Goal: Transaction & Acquisition: Download file/media

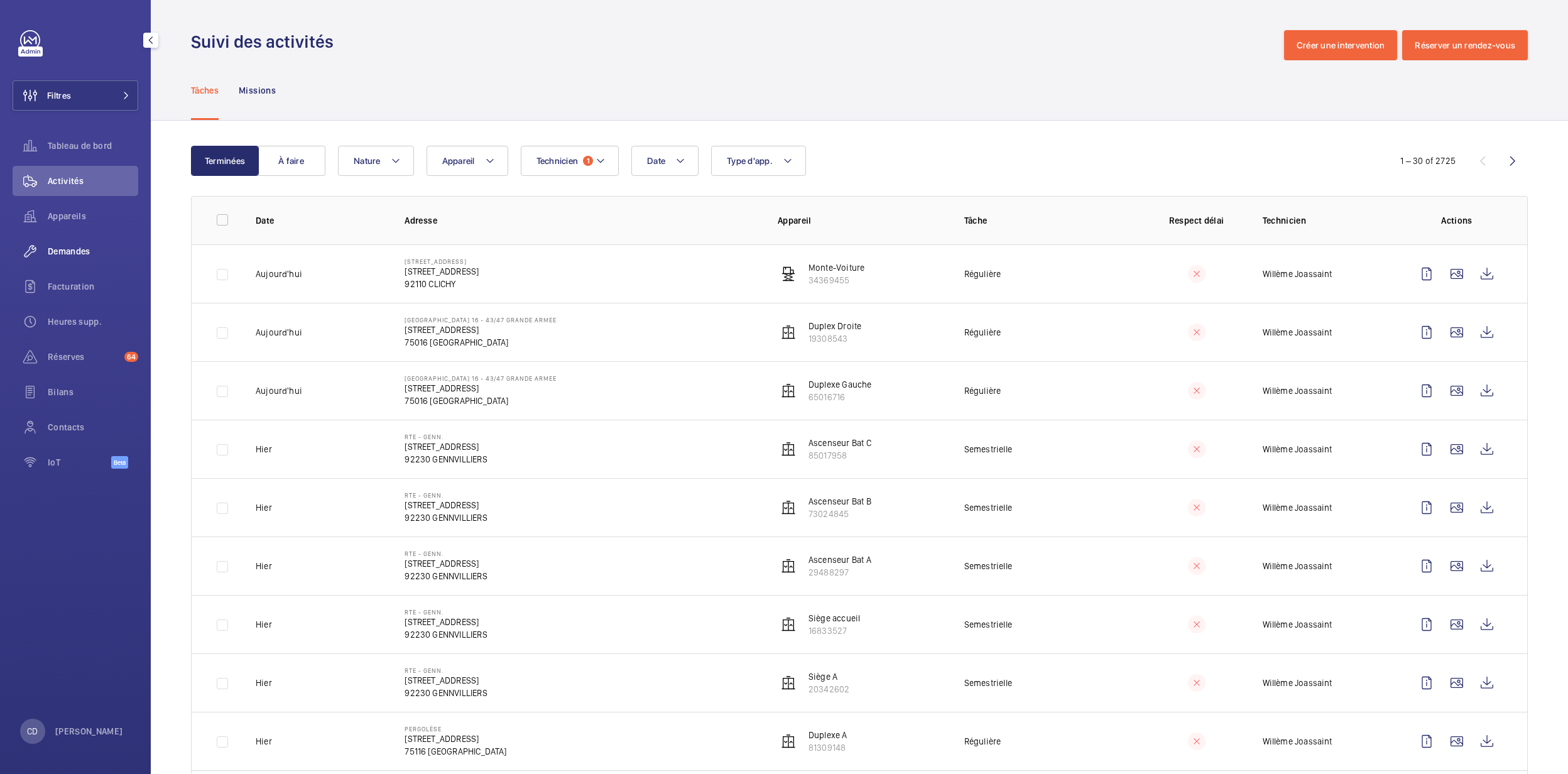
click at [94, 257] on span "Demandes" at bounding box center [92, 251] width 90 height 13
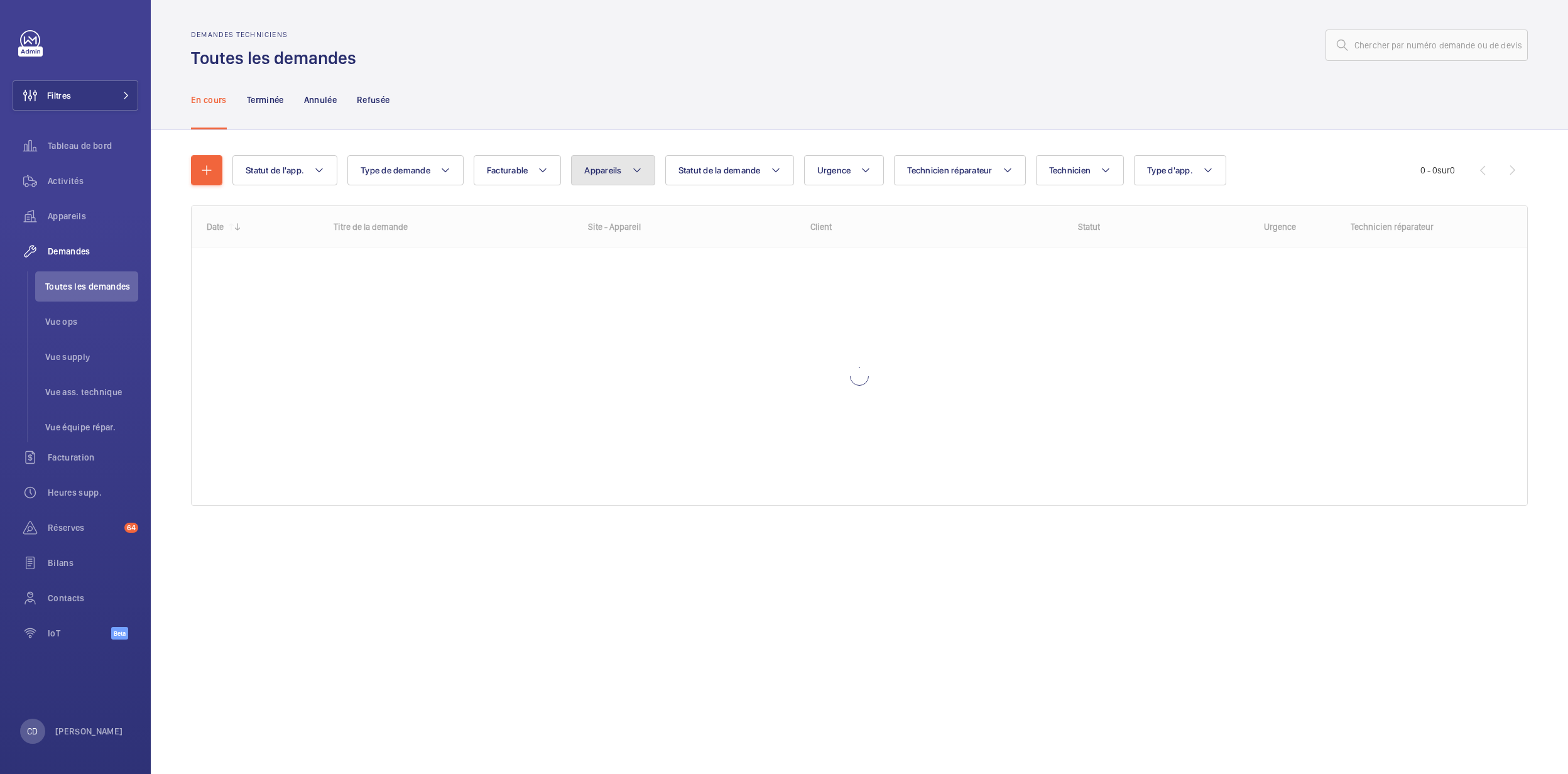
click at [597, 169] on span "Appareils" at bounding box center [602, 170] width 37 height 10
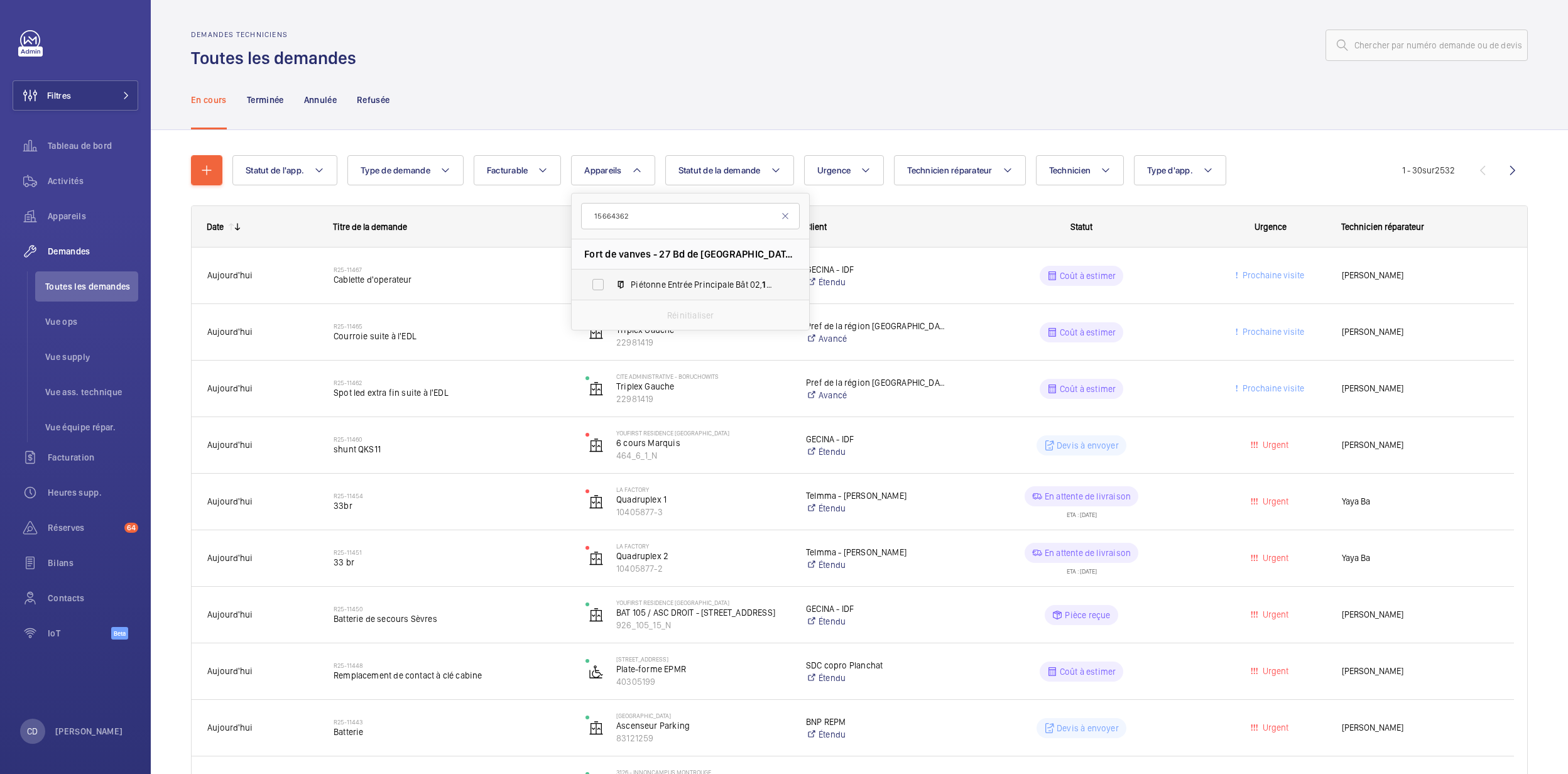
type input "15664362"
click at [755, 281] on span "Piétonne Entrée Principale Bât 02, 15664362" at bounding box center [703, 284] width 146 height 13
click at [611, 281] on input "Piétonne Entrée Principale Bât 02, 15664362" at bounding box center [597, 284] width 25 height 25
checkbox input "true"
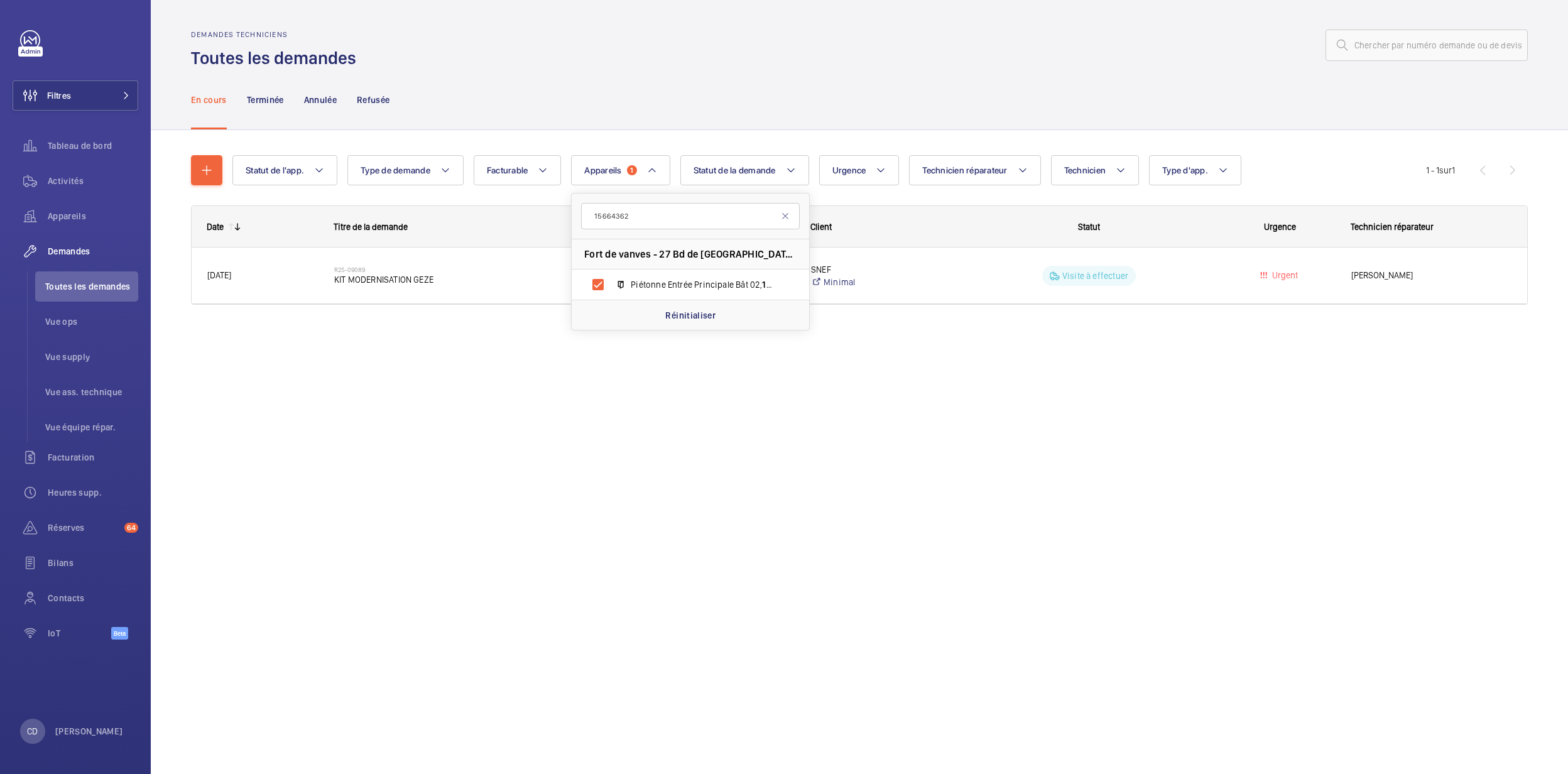
click at [1018, 465] on div "Demandes techniciens Toutes les demandes En cours Terminée Annulée Refusée Stat…" at bounding box center [859, 387] width 1417 height 774
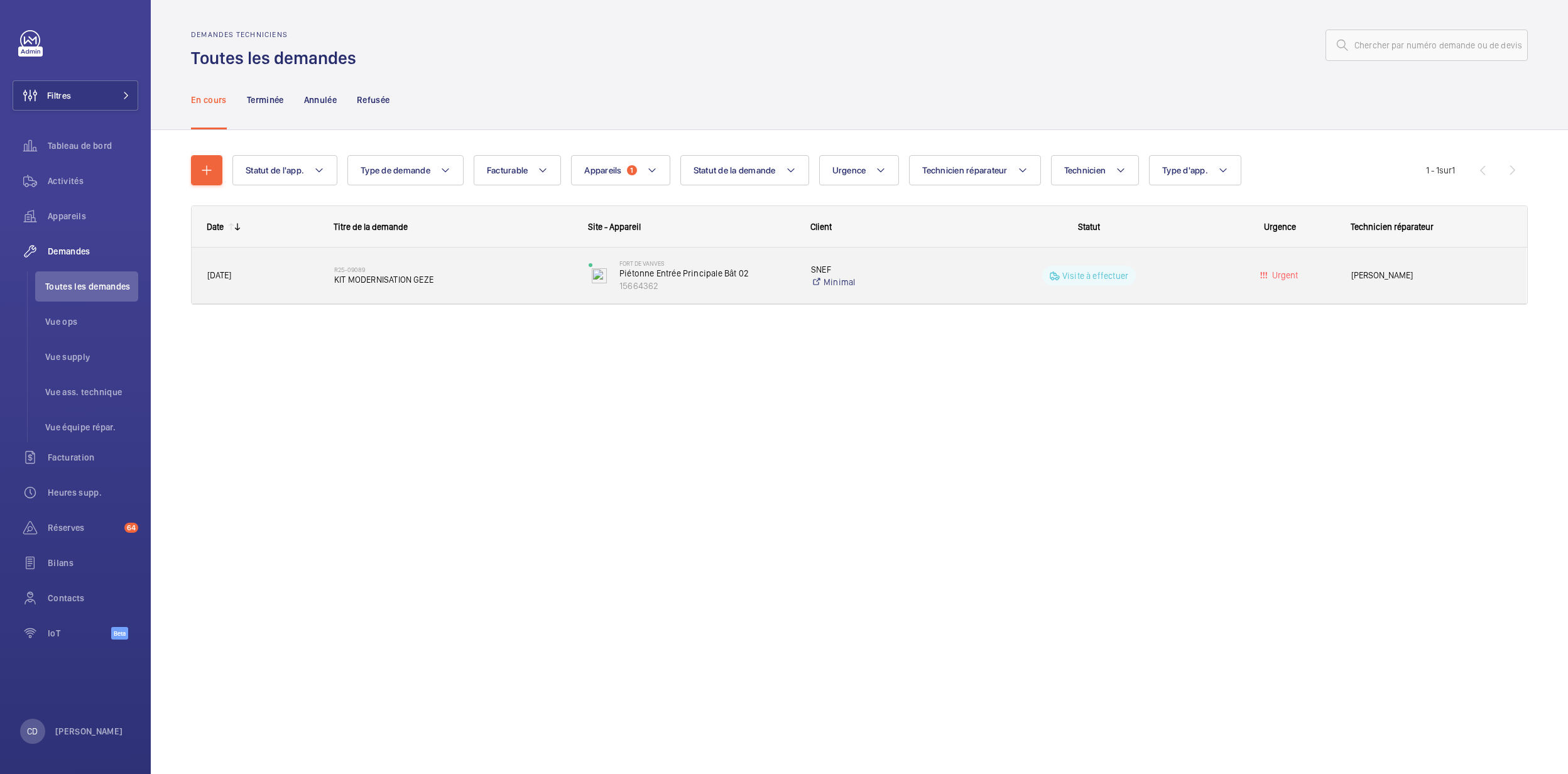
click at [456, 281] on span "KIT MODERNISATION GEZE" at bounding box center [453, 279] width 238 height 13
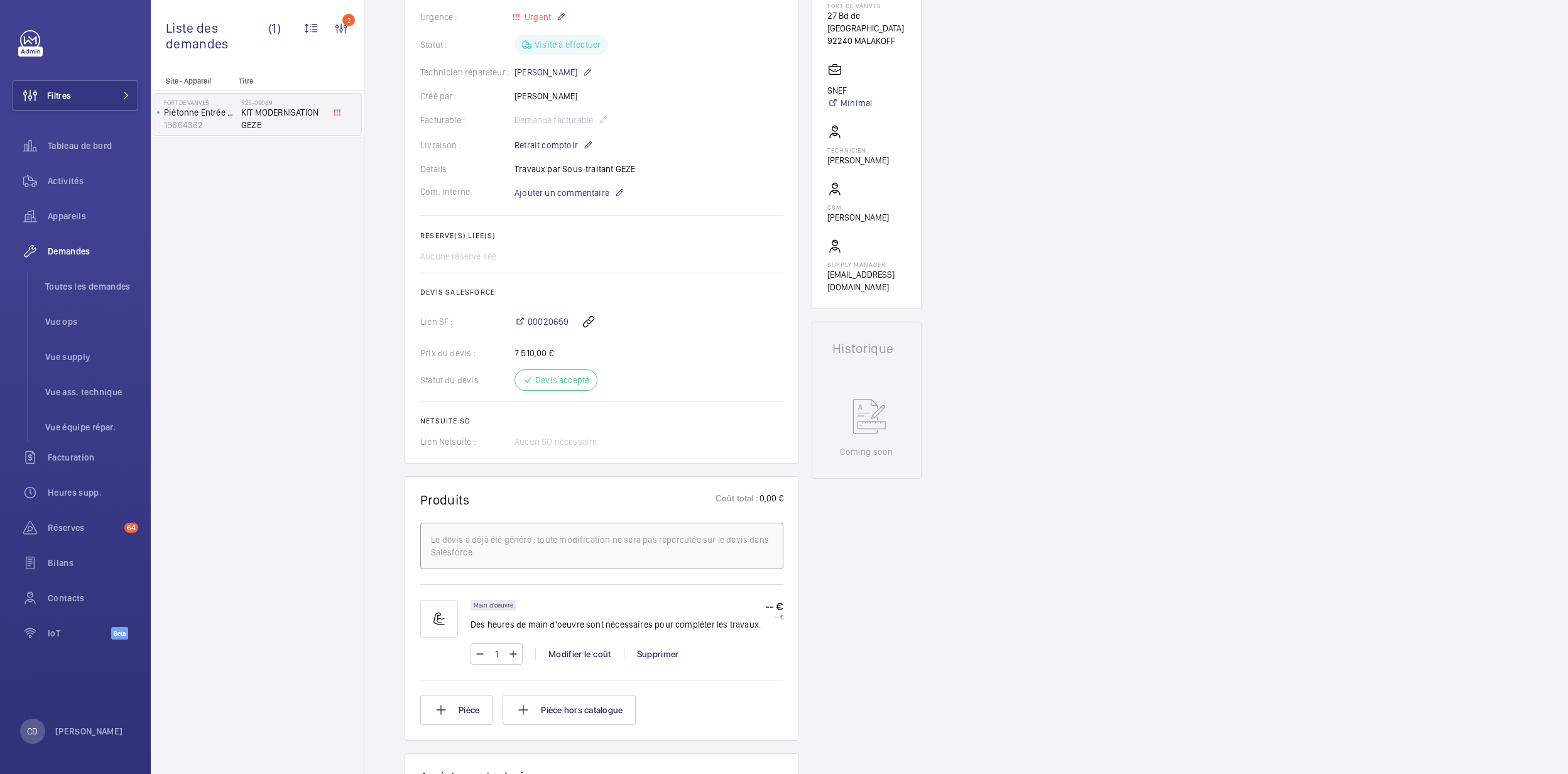
scroll to position [167, 0]
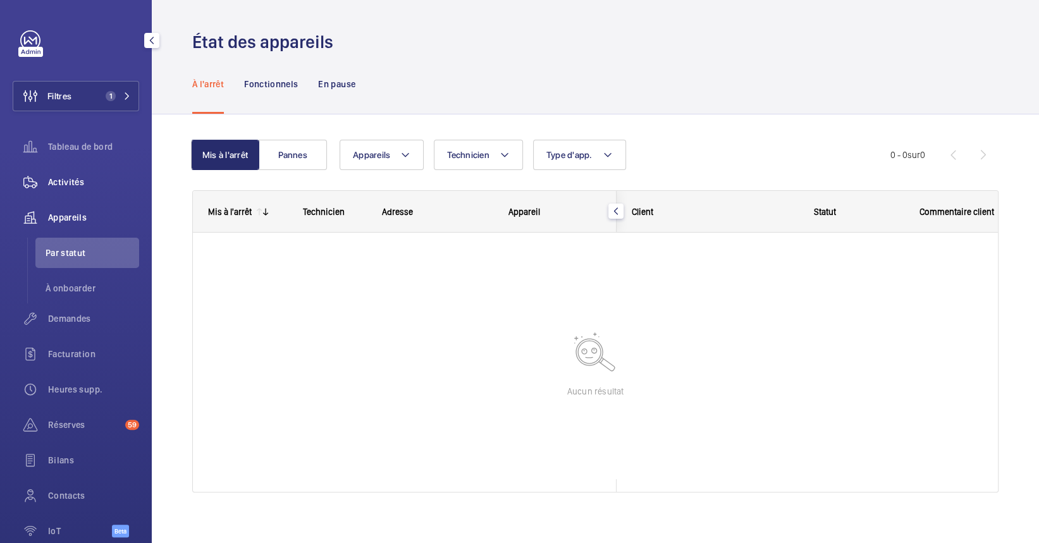
click at [69, 185] on span "Activités" at bounding box center [93, 182] width 91 height 13
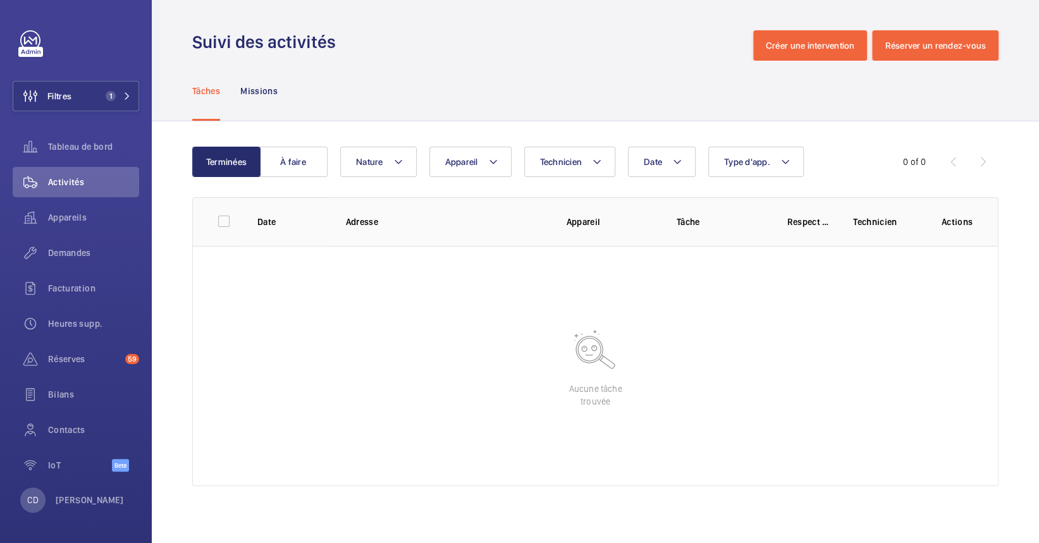
click at [513, 120] on div "Tâches Missions" at bounding box center [595, 91] width 806 height 60
click at [491, 148] on button "Appareil" at bounding box center [470, 162] width 82 height 30
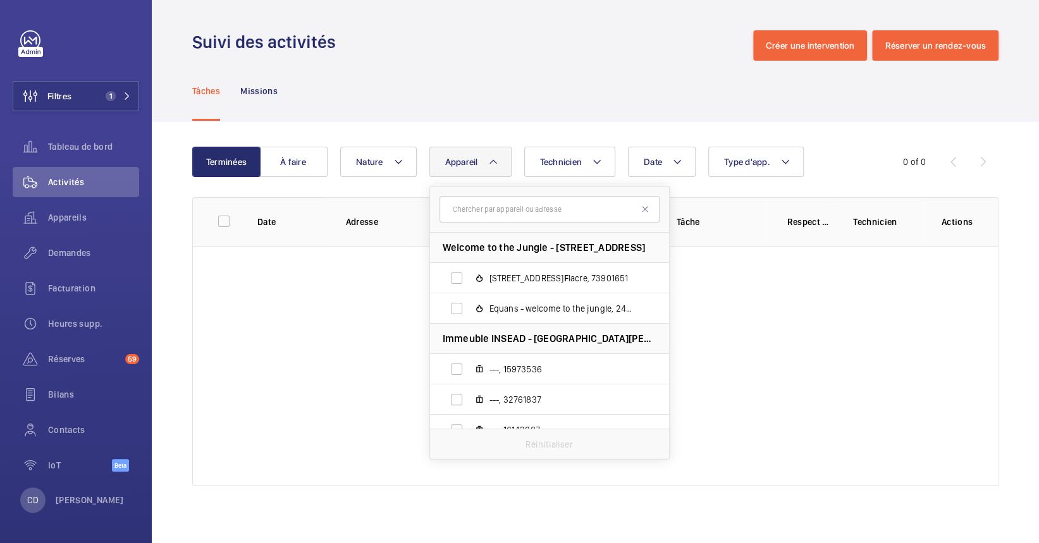
type input "f"
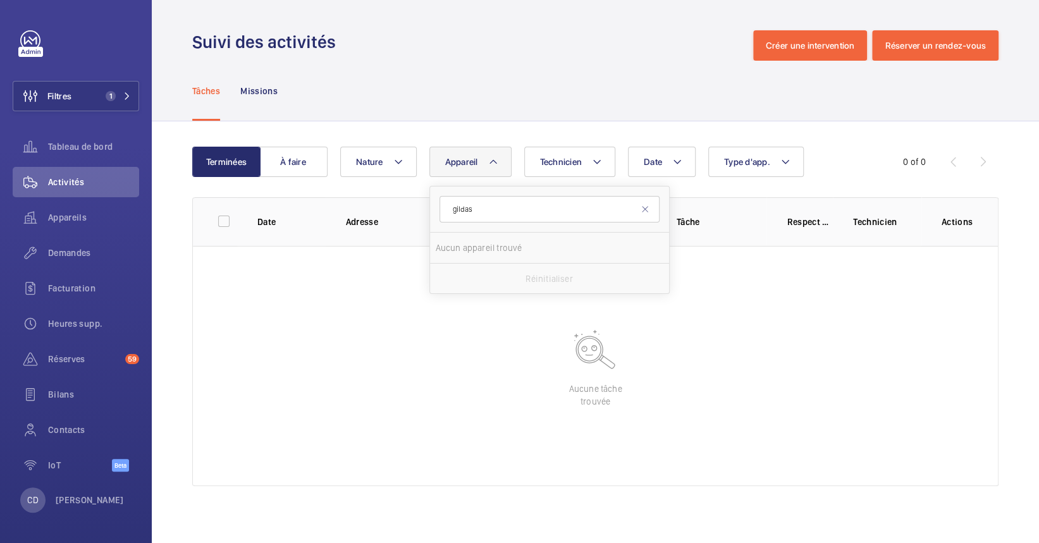
type input "gildas"
click at [388, 436] on wm-front-table-empty-state "Aucune tâche trouvée" at bounding box center [595, 366] width 805 height 240
click at [570, 157] on span "Technicien" at bounding box center [561, 162] width 42 height 10
type input "gild"
click at [562, 239] on label "Gild as Ndinga" at bounding box center [635, 248] width 220 height 30
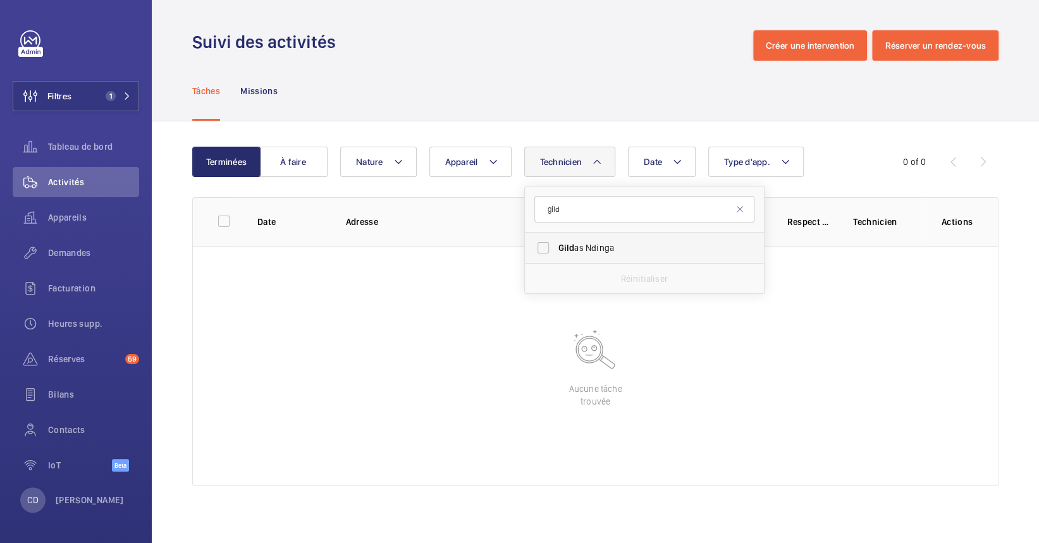
click at [556, 239] on input "Gild as Ndinga" at bounding box center [543, 247] width 25 height 25
checkbox input "true"
click at [517, 271] on wm-front-table-empty-state "Aucune tâche trouvée" at bounding box center [595, 366] width 805 height 240
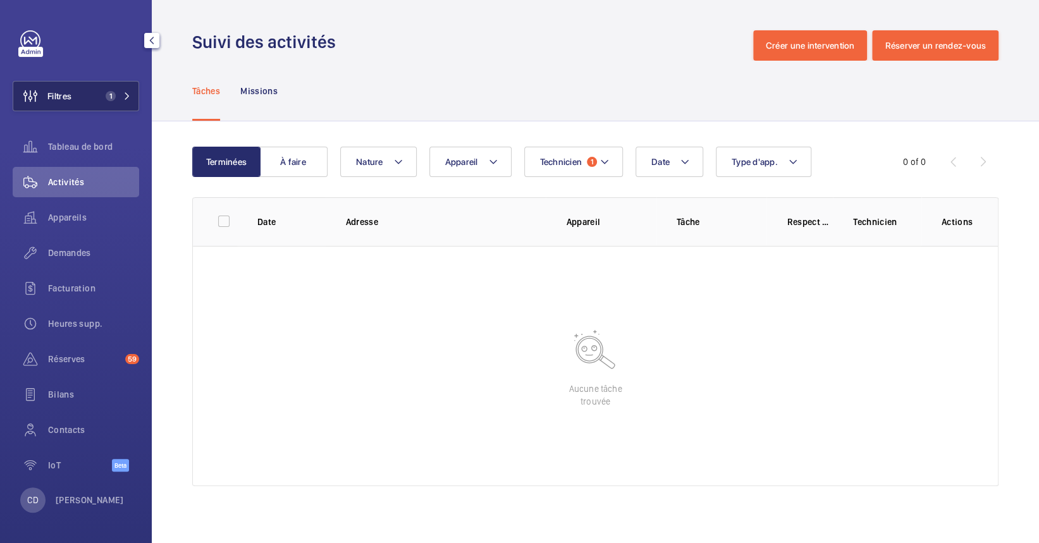
click at [77, 94] on button "Filtres 1" at bounding box center [76, 96] width 126 height 30
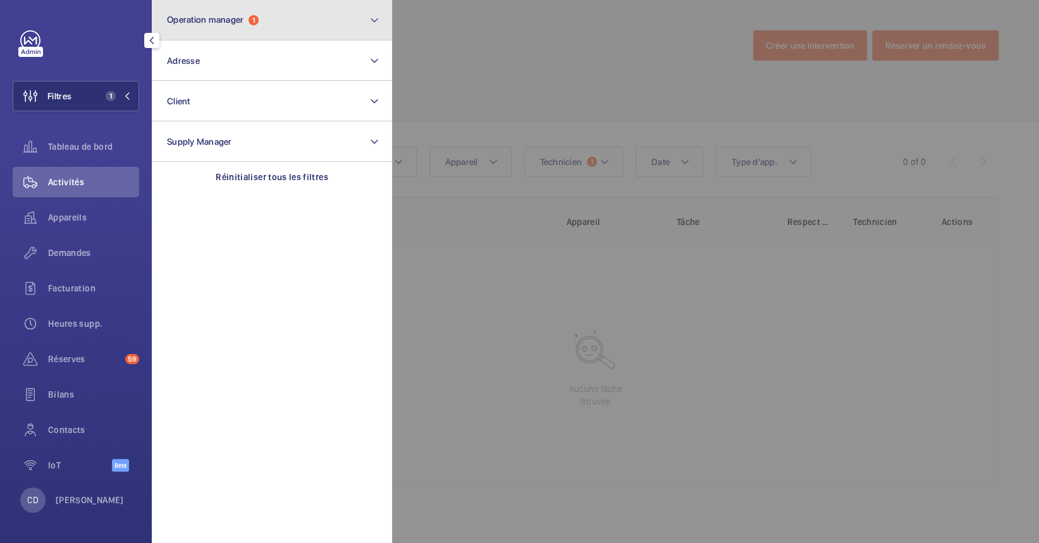
click at [223, 30] on button "Operation manager 1" at bounding box center [272, 20] width 240 height 40
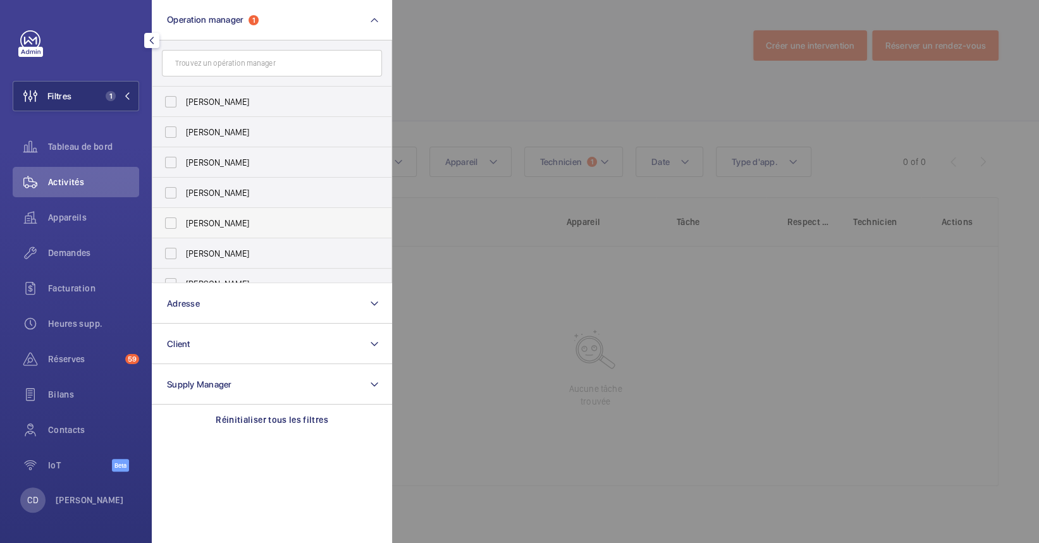
click at [266, 223] on span "[PERSON_NAME]" at bounding box center [273, 223] width 174 height 13
click at [183, 223] on input "[PERSON_NAME]" at bounding box center [170, 223] width 25 height 25
checkbox input "true"
click at [636, 346] on div at bounding box center [911, 271] width 1039 height 543
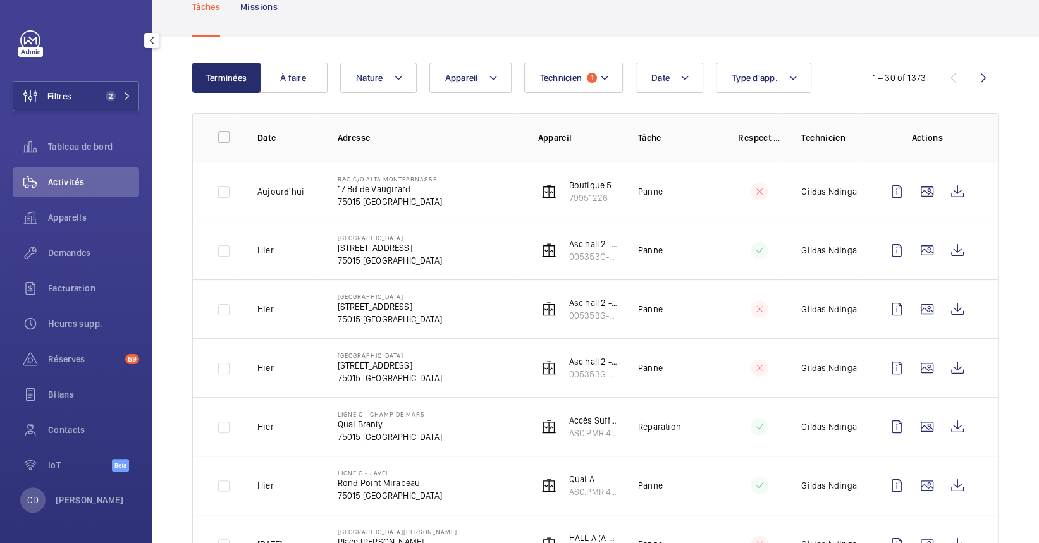
scroll to position [168, 0]
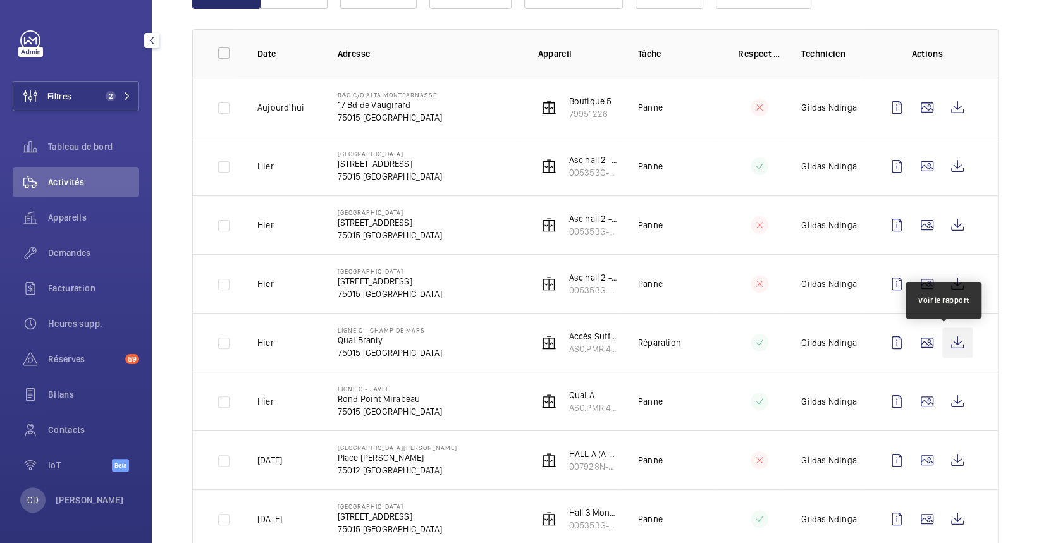
click at [946, 348] on wm-front-icon-button at bounding box center [957, 343] width 30 height 30
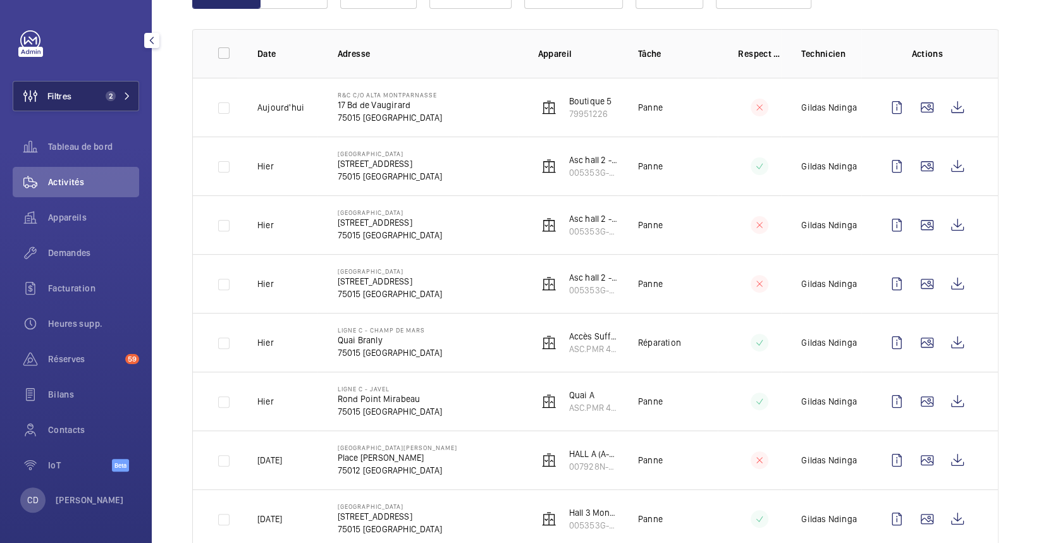
click at [109, 85] on button "Filtres 2" at bounding box center [76, 96] width 126 height 30
